Goal: Information Seeking & Learning: Understand process/instructions

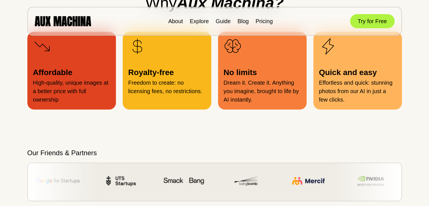
scroll to position [717, 0]
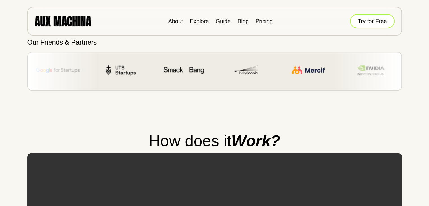
click at [376, 20] on button "Try for Free" at bounding box center [372, 21] width 45 height 14
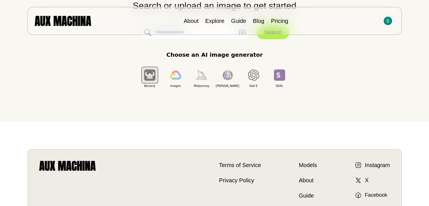
scroll to position [84, 0]
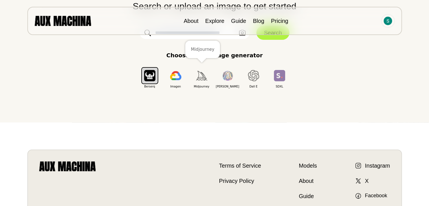
click at [209, 82] on button "button" at bounding box center [201, 75] width 17 height 17
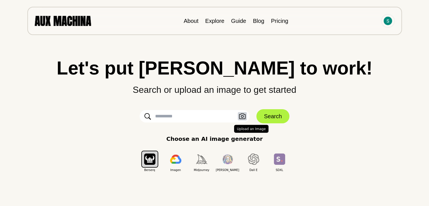
click at [238, 114] on button "Upload an Image" at bounding box center [242, 116] width 9 height 8
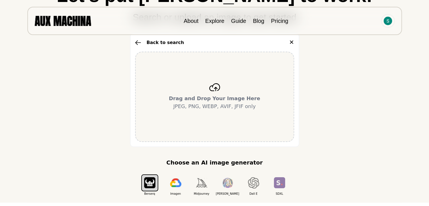
scroll to position [71, 0]
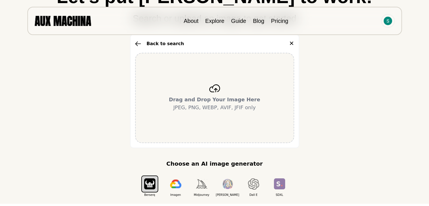
click at [216, 89] on icon at bounding box center [214, 88] width 11 height 8
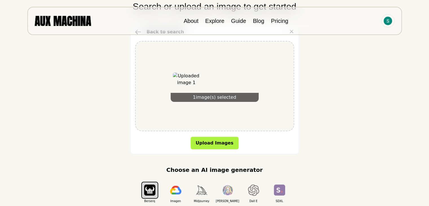
scroll to position [0, 0]
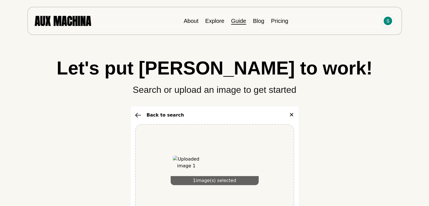
click at [238, 20] on link "Guide" at bounding box center [238, 21] width 15 height 6
